Goal: Find specific page/section: Find specific page/section

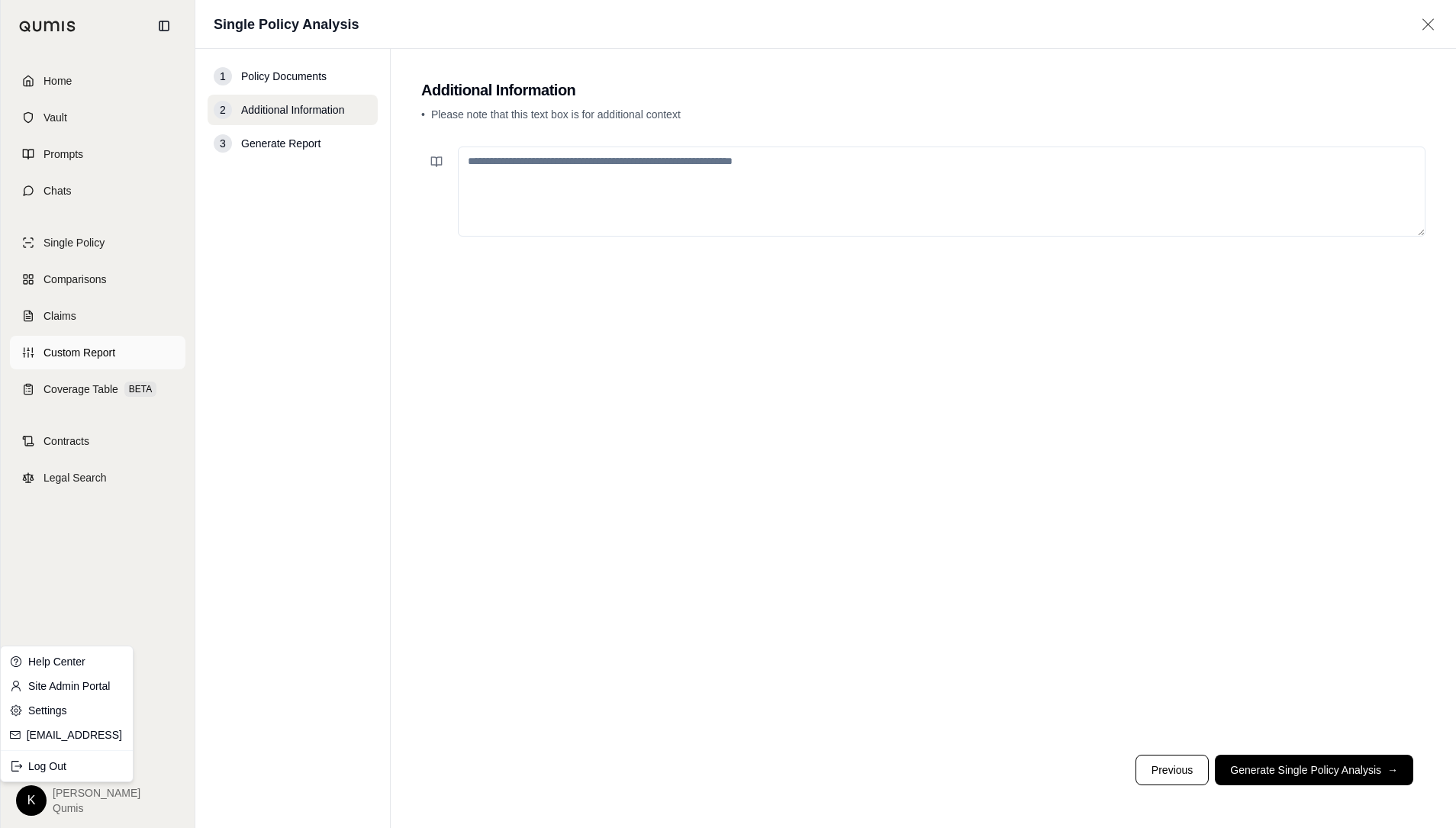
click at [89, 354] on html "Home Vault Prompts Chats Single Policy Comparisons Claims Custom Report Coverag…" at bounding box center [728, 414] width 1456 height 828
click at [76, 384] on span "Coverage Table" at bounding box center [81, 389] width 75 height 16
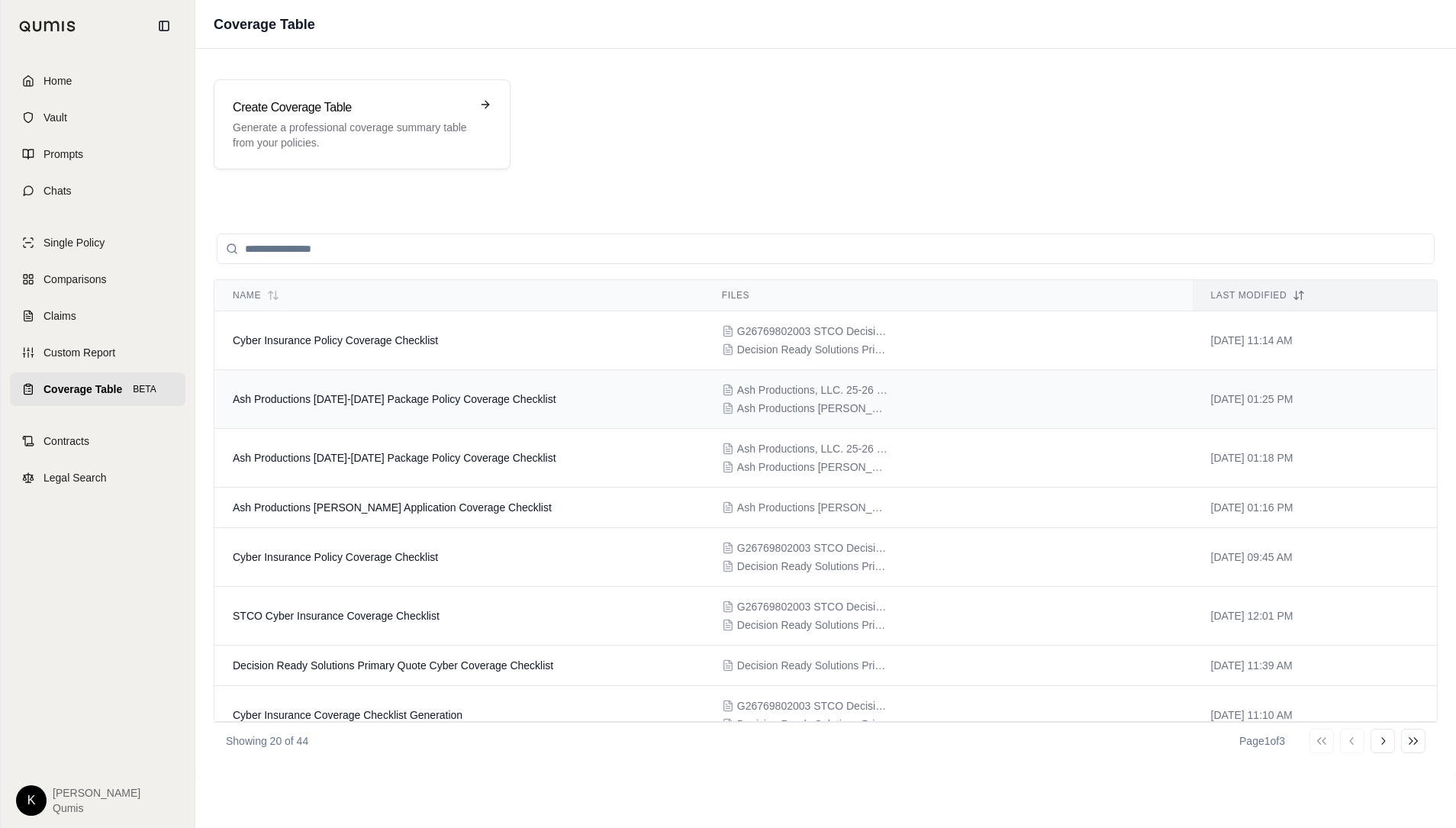
click at [394, 393] on span "Ash Productions [DATE]-[DATE] Package Policy Coverage Checklist" at bounding box center [394, 398] width 323 height 12
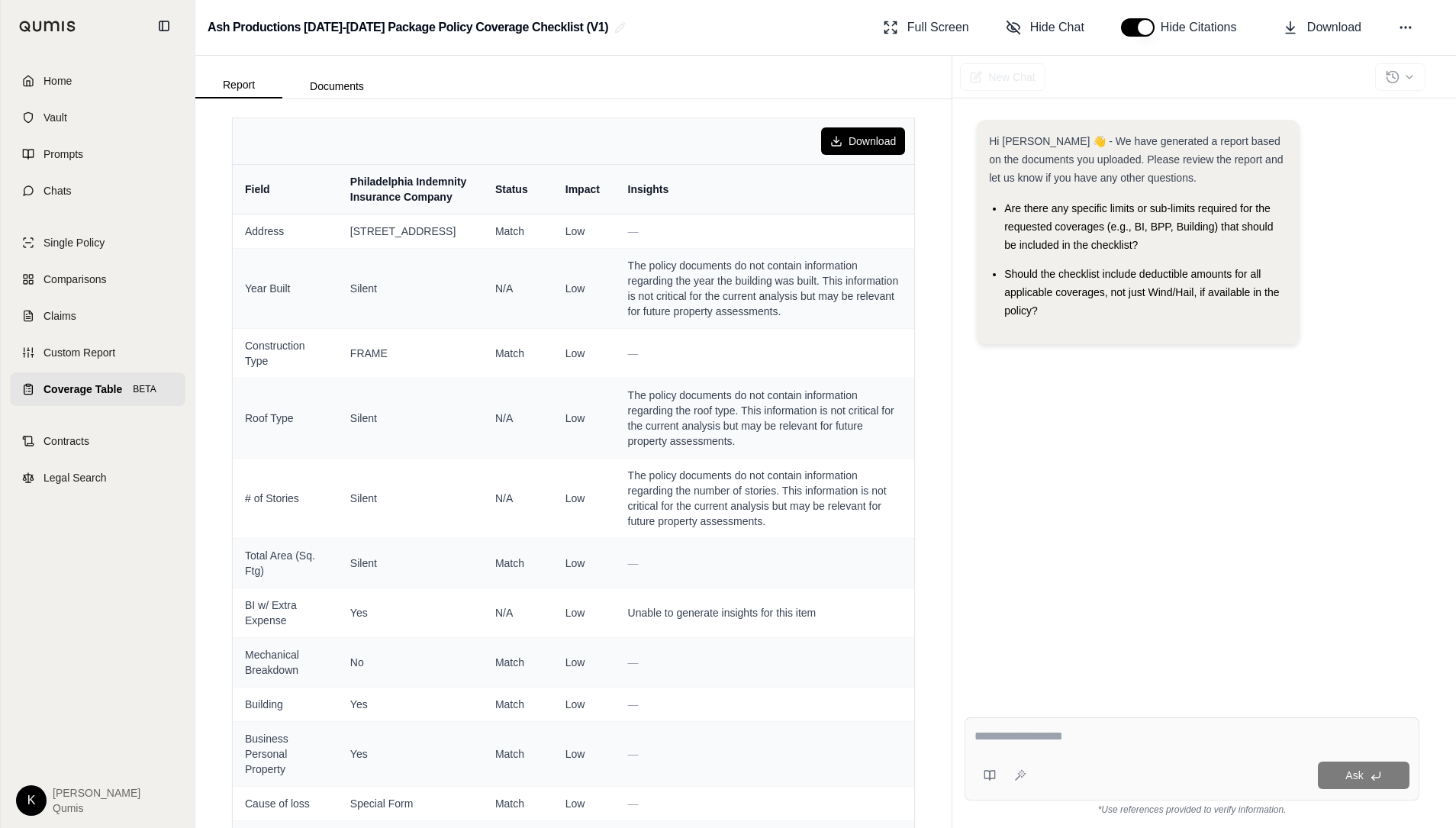
click at [132, 384] on span "BETA" at bounding box center [144, 389] width 32 height 16
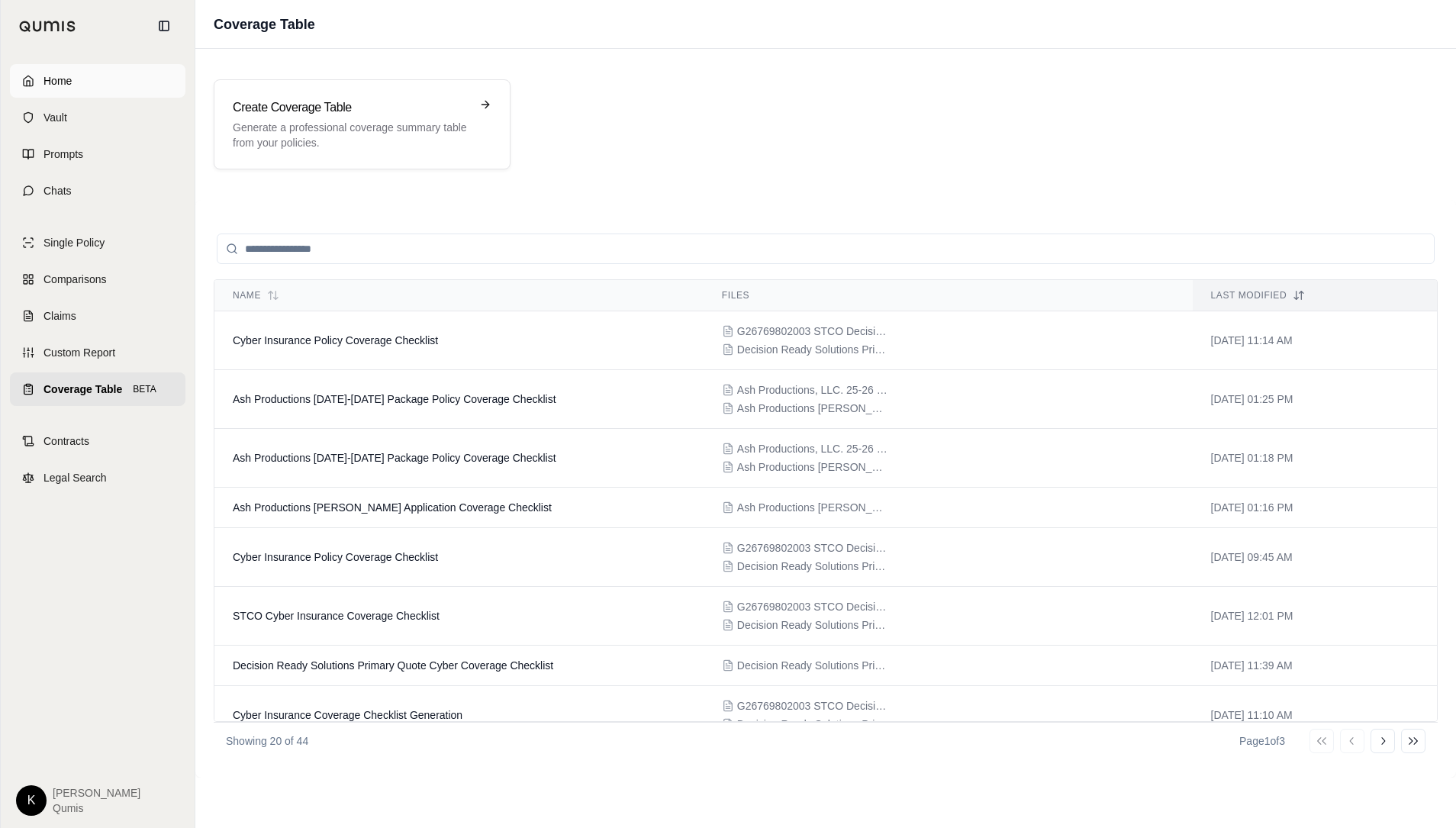
click at [70, 78] on span "Home" at bounding box center [57, 81] width 29 height 16
